Goal: Check status: Check status

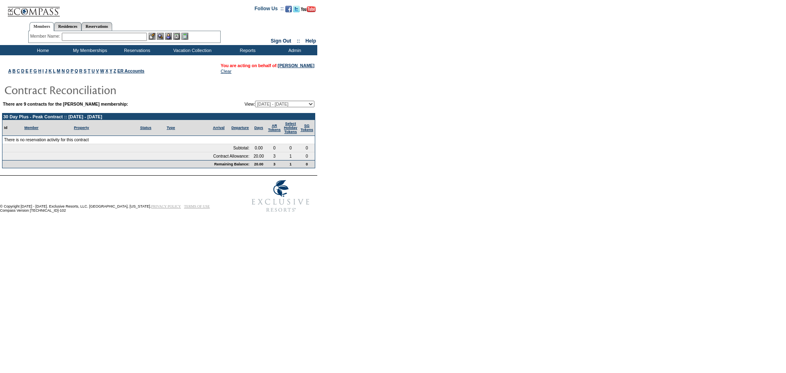
click at [308, 105] on select "01/09/20 - 01/31/21 02/01/21 - 01/31/22 02/01/22 - 01/31/23 02/01/23 - 01/31/24…" at bounding box center [284, 104] width 59 height 7
select select "126174"
click at [255, 101] on select "01/09/20 - 01/31/21 02/01/21 - 01/31/22 02/01/22 - 01/31/23 02/01/23 - 01/31/24…" at bounding box center [284, 104] width 59 height 7
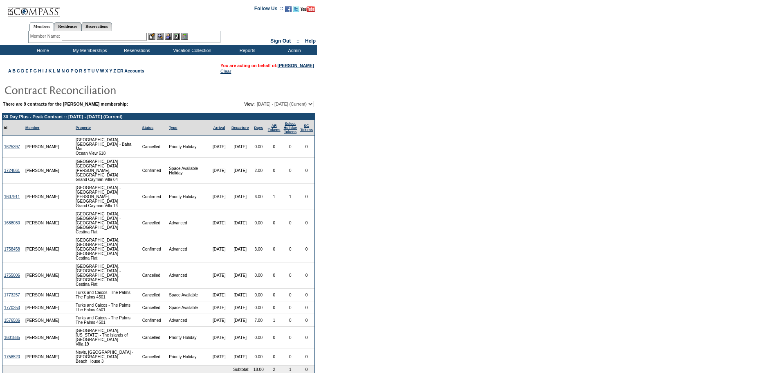
click at [311, 106] on select "01/09/20 - 01/31/21 02/01/21 - 01/31/22 02/01/22 - 01/31/23 02/01/23 - 01/31/24…" at bounding box center [284, 104] width 59 height 7
click at [295, 66] on link "[PERSON_NAME]" at bounding box center [296, 65] width 36 height 5
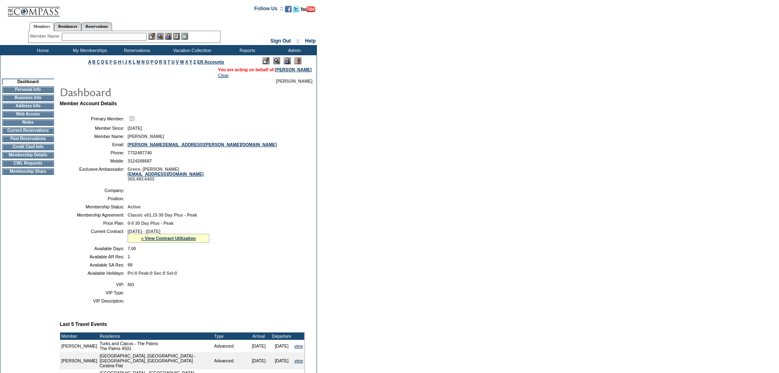
click at [42, 142] on td "Past Reservations" at bounding box center [28, 138] width 52 height 7
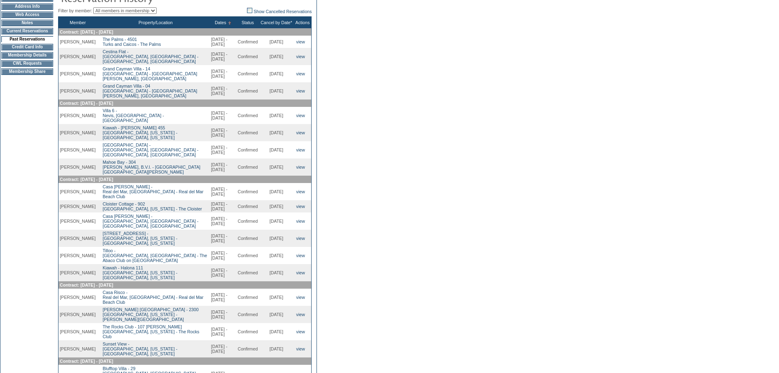
scroll to position [103, 0]
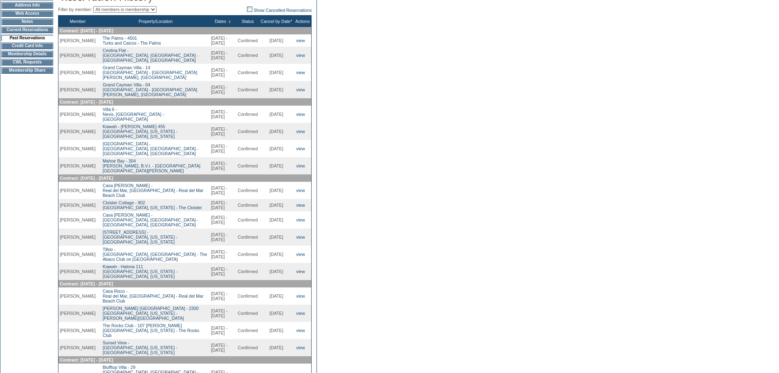
click at [43, 57] on td "Membership Details" at bounding box center [27, 54] width 52 height 7
